Goal: Obtain resource: Obtain resource

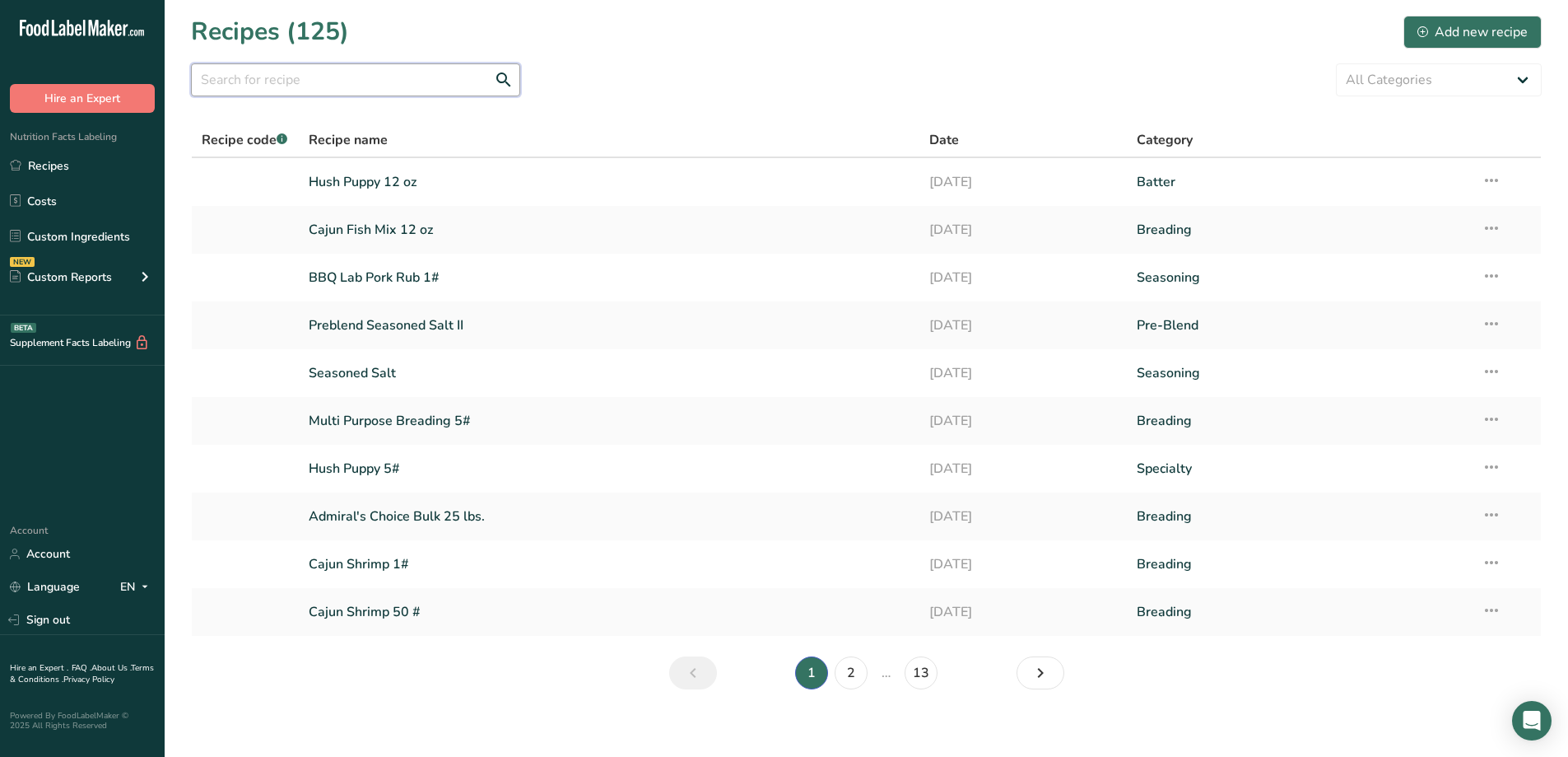
click at [437, 77] on input "text" at bounding box center [356, 80] width 330 height 33
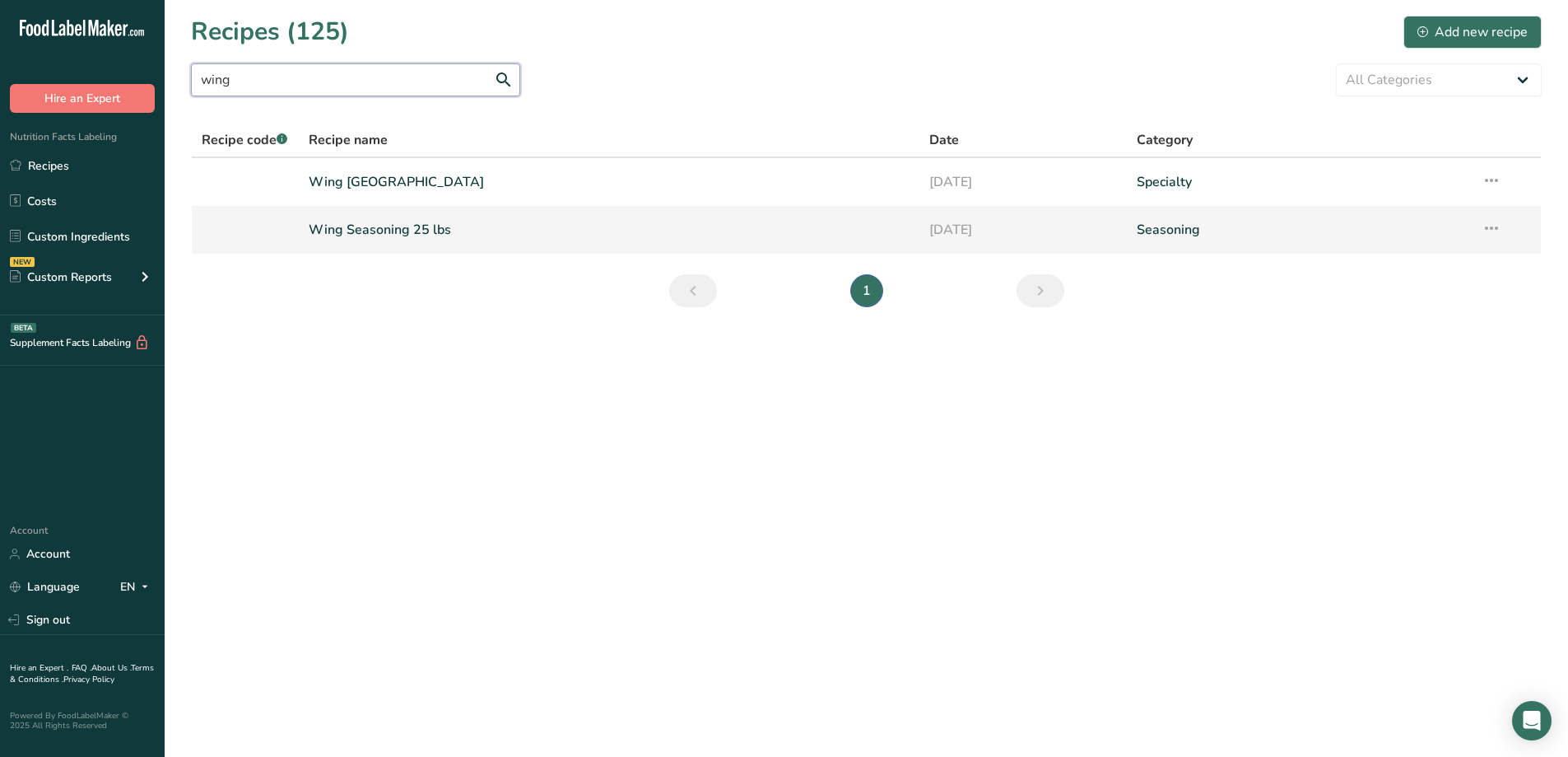
type input "wing"
click at [414, 241] on link "Wing Seasoning 25 lbs" at bounding box center [609, 229] width 602 height 34
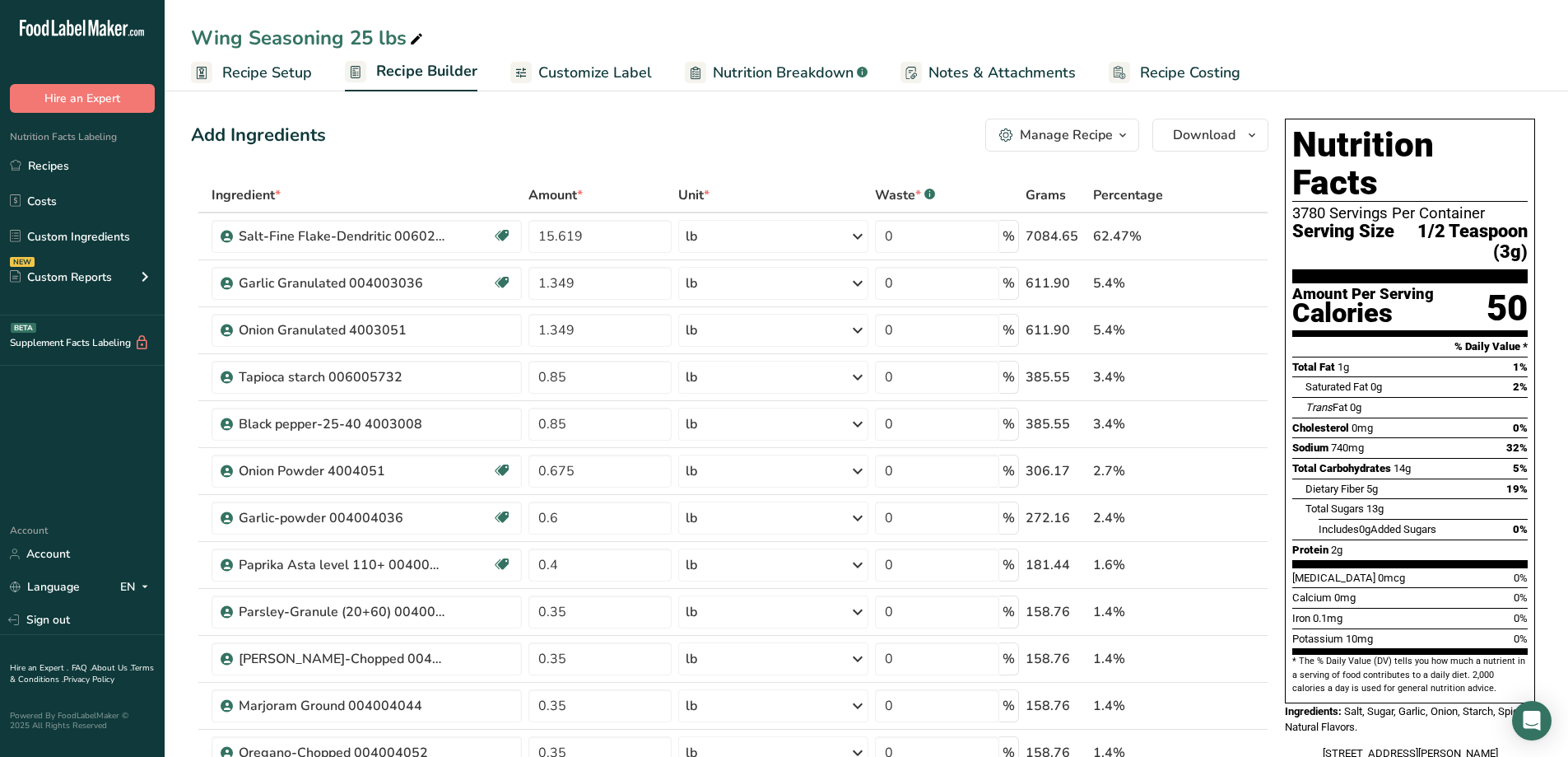
click at [1117, 135] on icon "button" at bounding box center [1123, 135] width 14 height 20
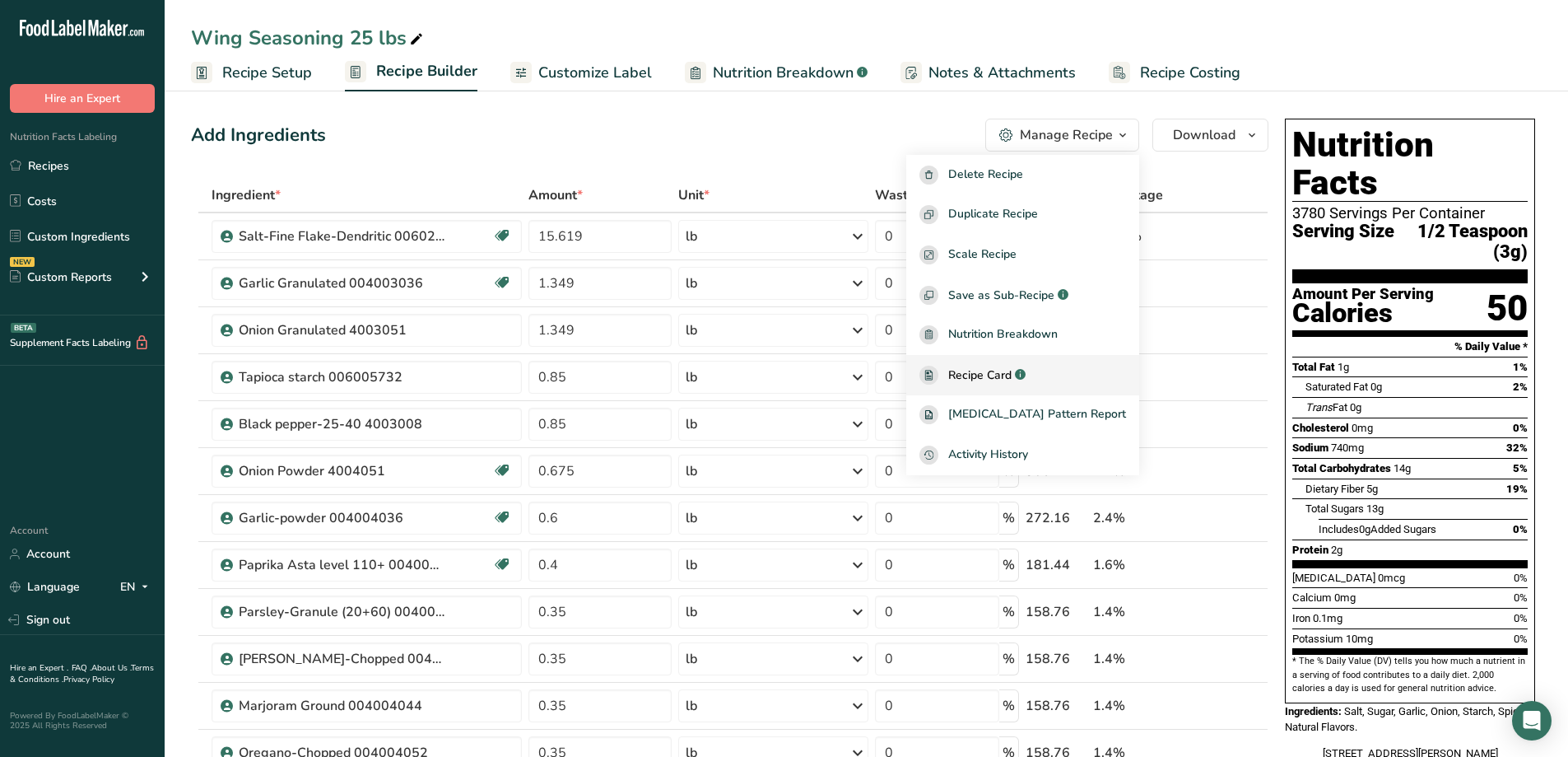
click at [1011, 382] on span "Recipe Card" at bounding box center [979, 376] width 63 height 18
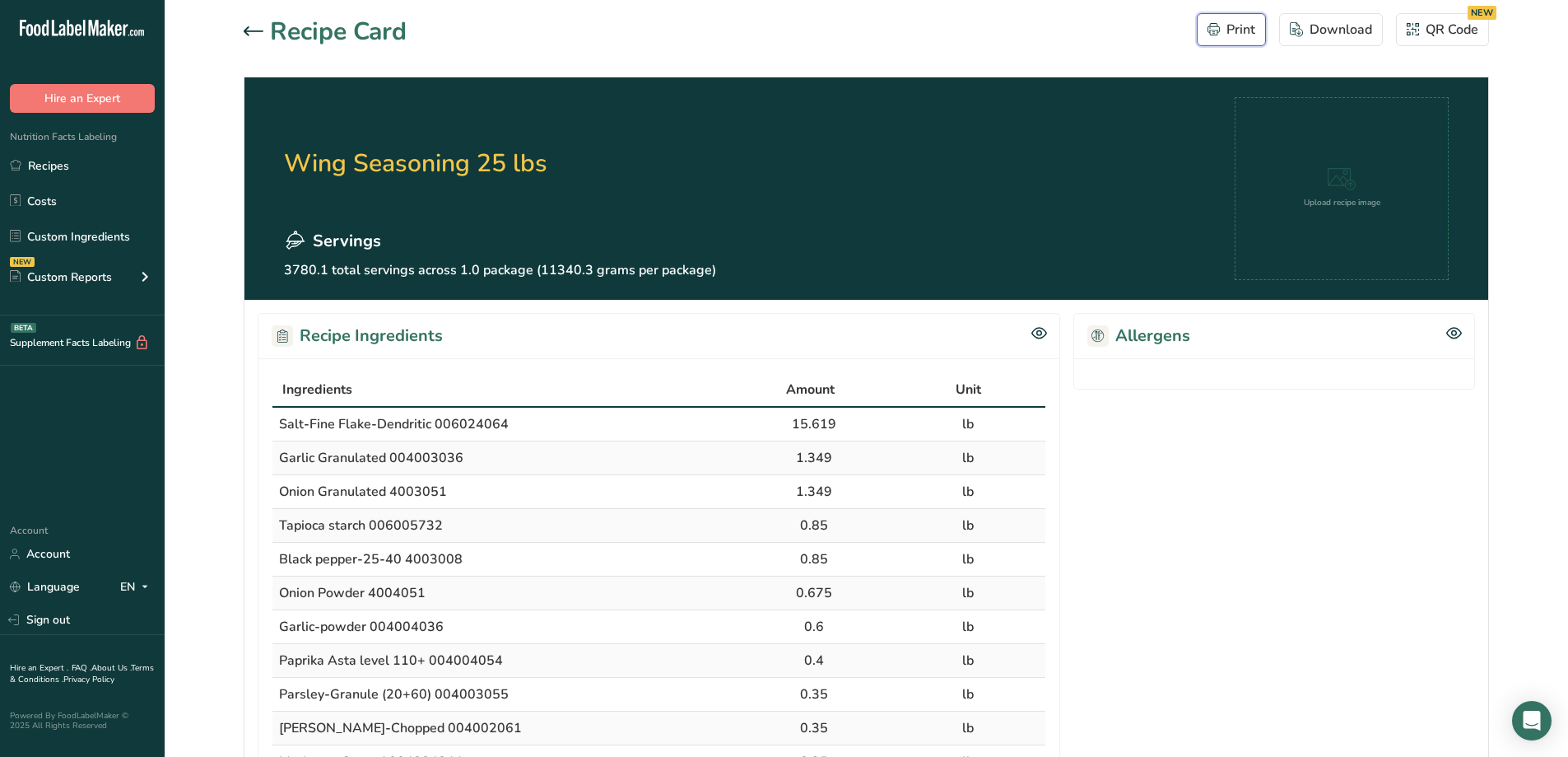
click at [1246, 30] on div "Print" at bounding box center [1231, 29] width 48 height 20
